Goal: Find specific page/section: Find specific page/section

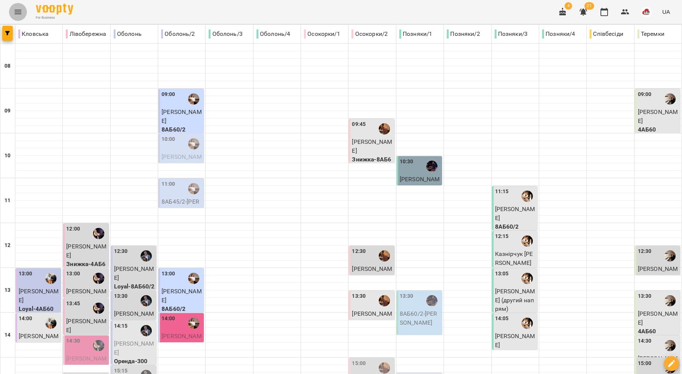
click at [15, 13] on icon "Menu" at bounding box center [17, 11] width 9 height 9
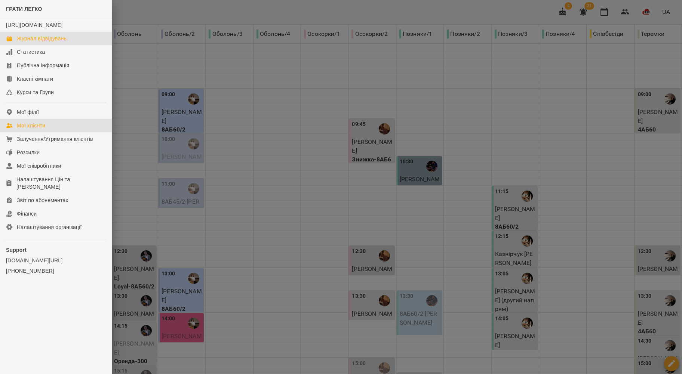
click at [49, 132] on link "Мої клієнти" at bounding box center [56, 125] width 112 height 13
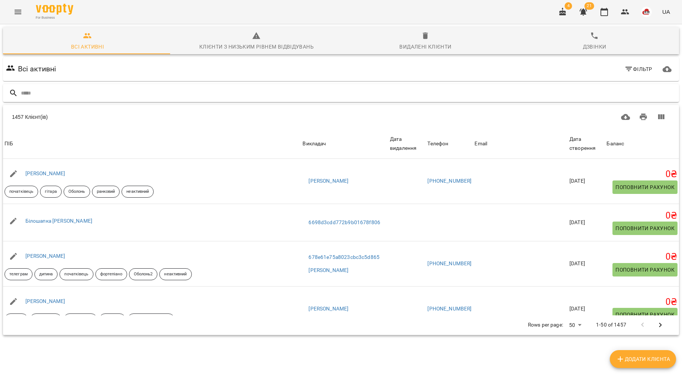
click at [84, 87] on input "text" at bounding box center [348, 93] width 655 height 12
click at [65, 105] on div "1457 Клієнт(ів)" at bounding box center [341, 117] width 676 height 24
click at [67, 94] on input "text" at bounding box center [348, 93] width 655 height 12
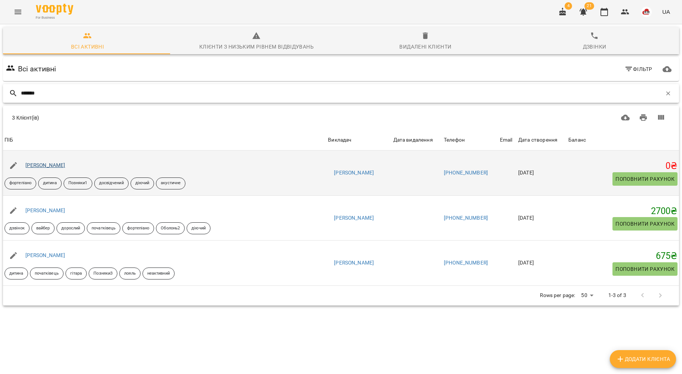
type input "*******"
click at [61, 165] on link "[PERSON_NAME]" at bounding box center [45, 165] width 40 height 6
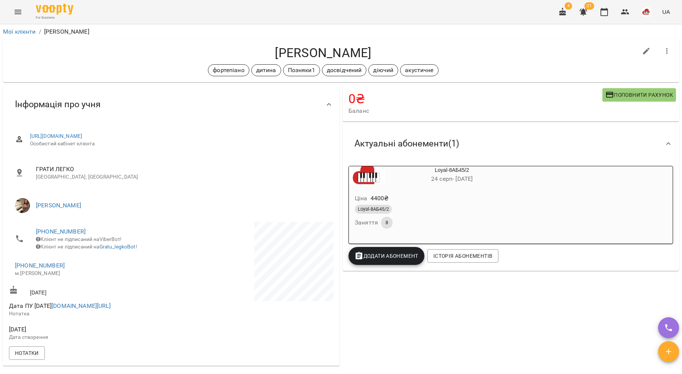
drag, startPoint x: 294, startPoint y: 19, endPoint x: 306, endPoint y: 1, distance: 21.8
click at [294, 19] on div "For Business 4 21 UA" at bounding box center [341, 12] width 682 height 24
